Goal: Task Accomplishment & Management: Manage account settings

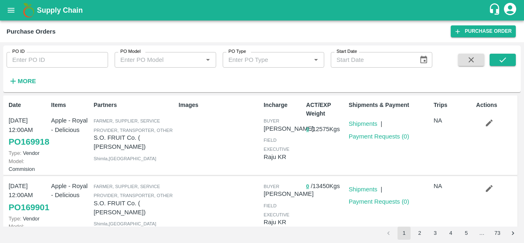
click at [489, 123] on icon "button" at bounding box center [489, 122] width 9 height 9
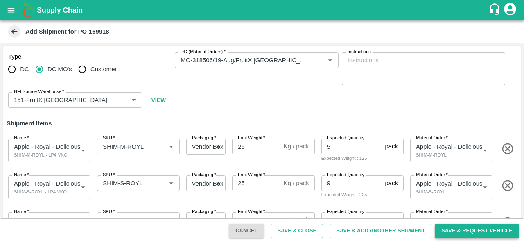
click at [463, 231] on button "Save & Request Vehicle" at bounding box center [477, 231] width 84 height 14
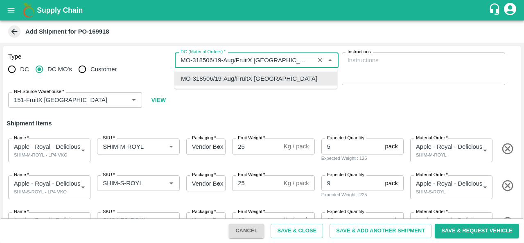
drag, startPoint x: 179, startPoint y: 59, endPoint x: 213, endPoint y: 59, distance: 33.2
click at [213, 59] on input "DC (Material Orders)   *" at bounding box center [244, 60] width 134 height 11
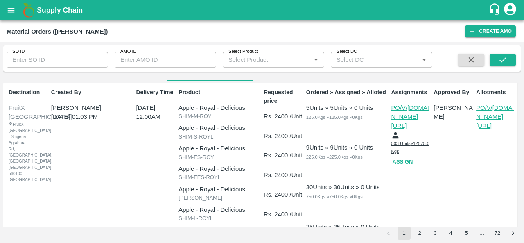
scroll to position [16, 0]
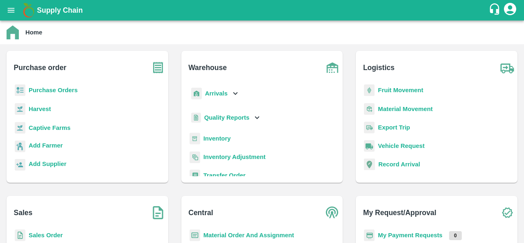
click at [47, 87] on b "Purchase Orders" at bounding box center [53, 90] width 49 height 7
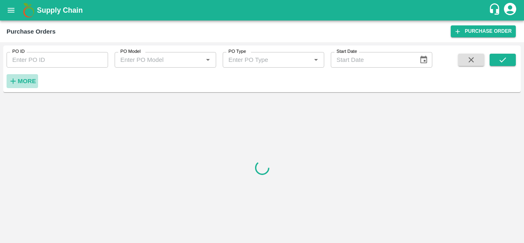
click at [18, 80] on strong "More" at bounding box center [27, 81] width 18 height 7
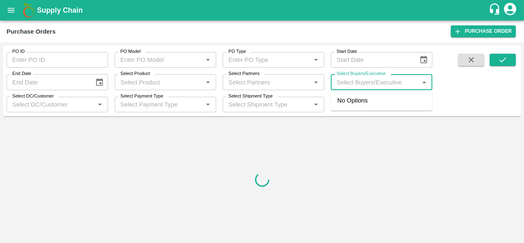
click at [358, 83] on input "Select Buyers/Executive" at bounding box center [374, 82] width 83 height 11
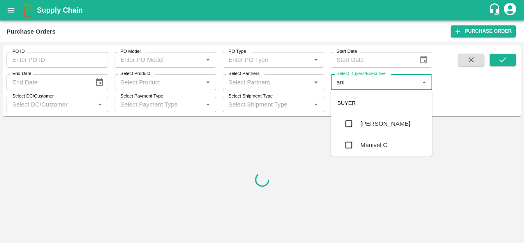
type input "anil"
click at [361, 121] on div "[PERSON_NAME]" at bounding box center [385, 123] width 50 height 9
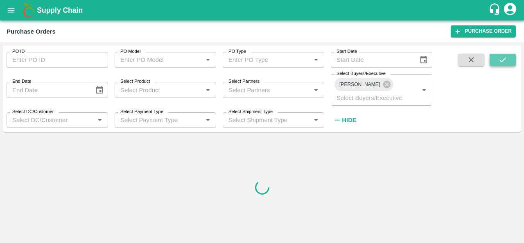
click at [502, 56] on icon "submit" at bounding box center [502, 59] width 9 height 9
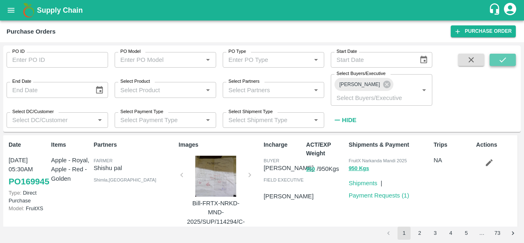
click at [504, 64] on icon "submit" at bounding box center [502, 59] width 9 height 9
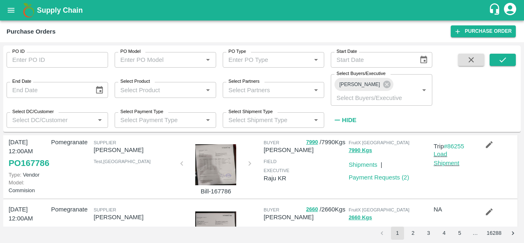
scroll to position [426, 0]
click at [102, 81] on p "[PERSON_NAME]" at bounding box center [135, 76] width 82 height 9
click at [373, 108] on link "Payment Requests ( 1 )" at bounding box center [379, 104] width 61 height 7
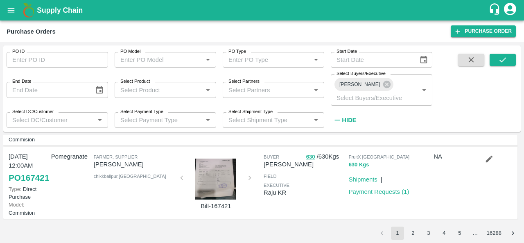
scroll to position [760, 0]
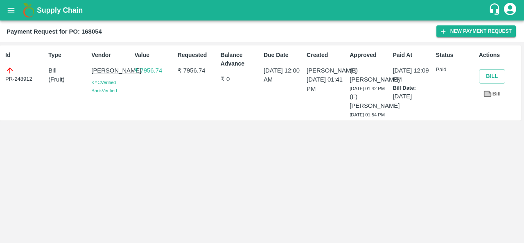
click at [102, 75] on p "[PERSON_NAME]" at bounding box center [111, 70] width 40 height 9
